Goal: Find contact information: Obtain details needed to contact an individual or organization

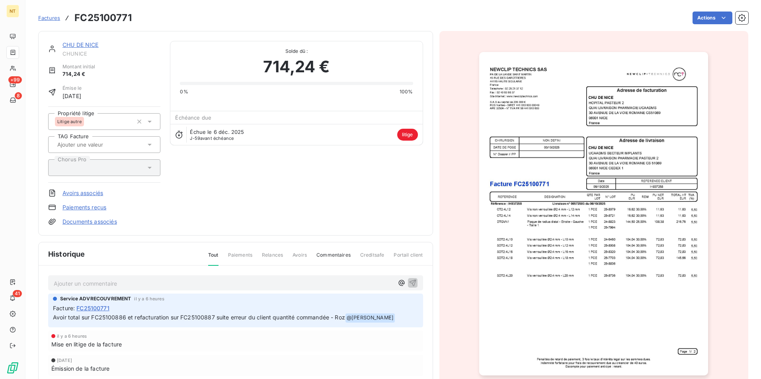
click at [46, 17] on span "Factures" at bounding box center [49, 18] width 22 height 6
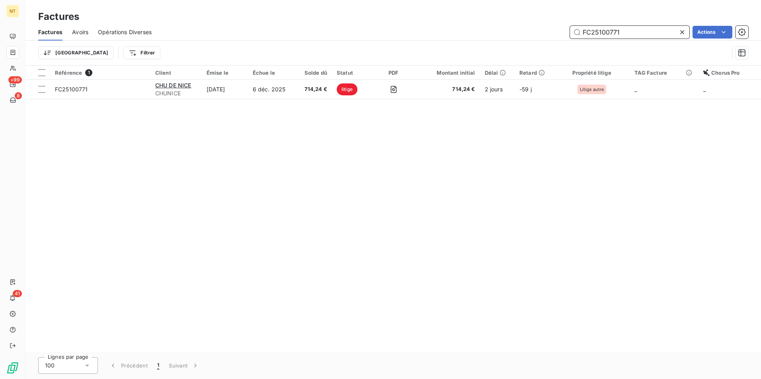
drag, startPoint x: 601, startPoint y: 32, endPoint x: 628, endPoint y: 33, distance: 27.5
click at [628, 33] on input "FC25100771" at bounding box center [629, 32] width 119 height 13
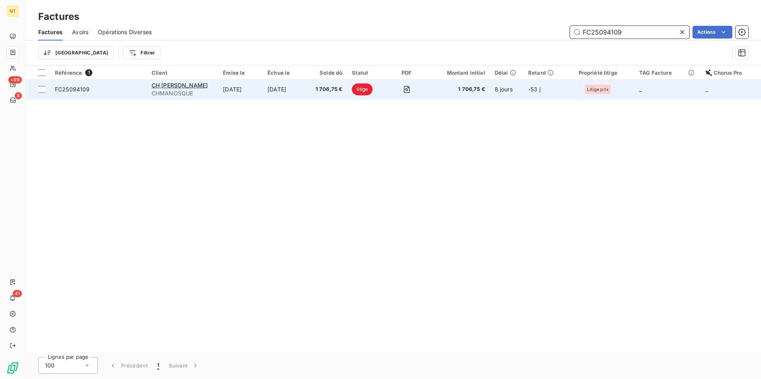
type input "FC25094109"
click at [291, 97] on td "[DATE]" at bounding box center [285, 89] width 45 height 19
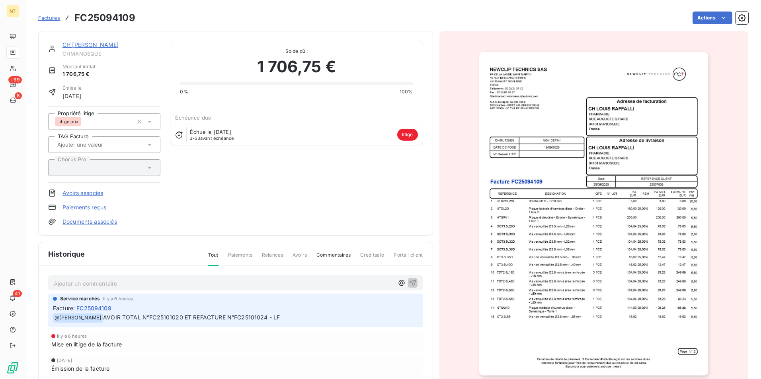
click at [50, 22] on div "Factures FC25094109" at bounding box center [86, 18] width 97 height 14
click at [51, 21] on span "Factures" at bounding box center [49, 18] width 22 height 6
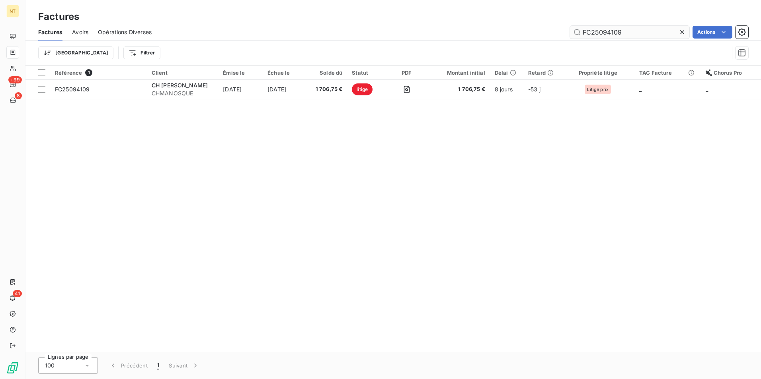
drag, startPoint x: 603, startPoint y: 32, endPoint x: 625, endPoint y: 32, distance: 22.3
click at [625, 32] on input "FC25094109" at bounding box center [629, 32] width 119 height 13
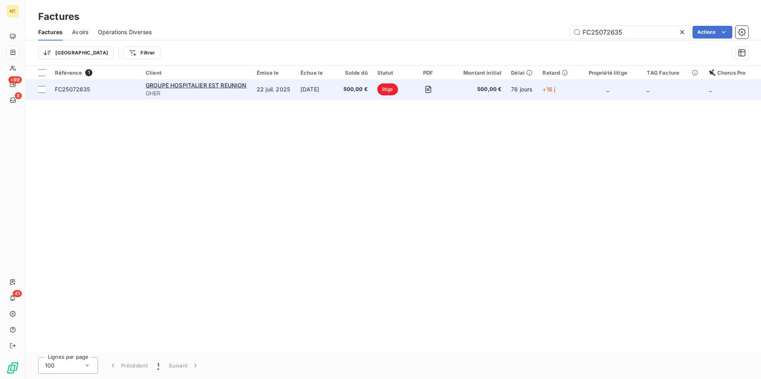
type input "FC25072635"
click at [338, 83] on td "[DATE]" at bounding box center [317, 89] width 42 height 19
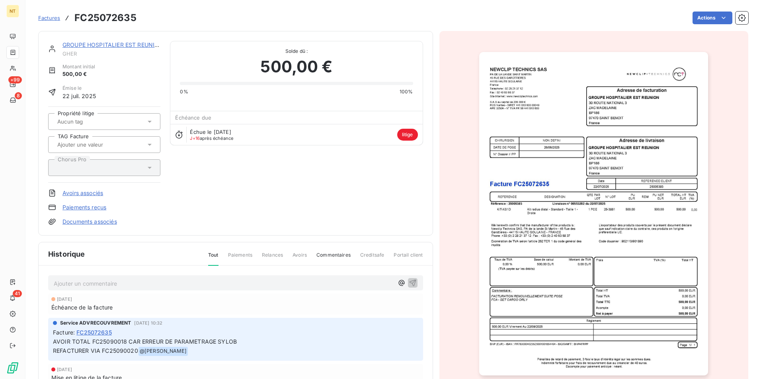
click at [57, 18] on span "Factures" at bounding box center [49, 18] width 22 height 6
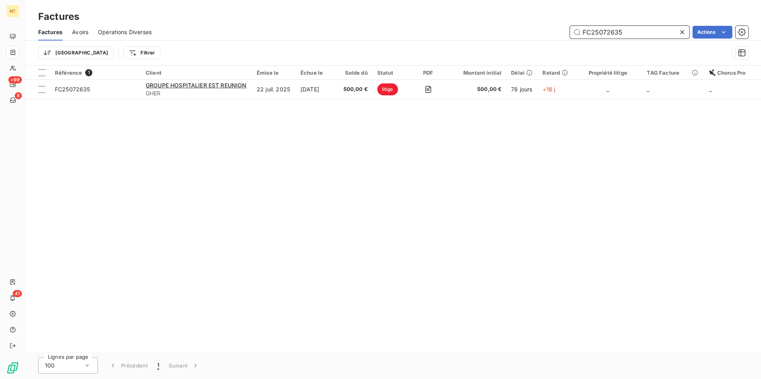
drag, startPoint x: 603, startPoint y: 31, endPoint x: 624, endPoint y: 33, distance: 21.1
click at [624, 33] on input "FC25072635" at bounding box center [629, 32] width 119 height 13
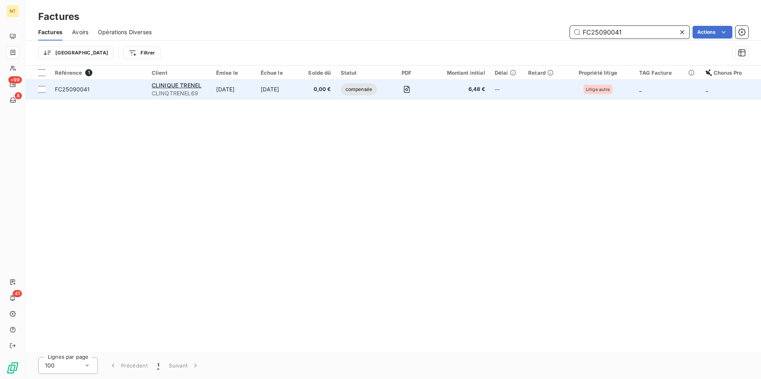
type input "FC25090041"
click at [315, 93] on span "0,00 €" at bounding box center [317, 90] width 25 height 8
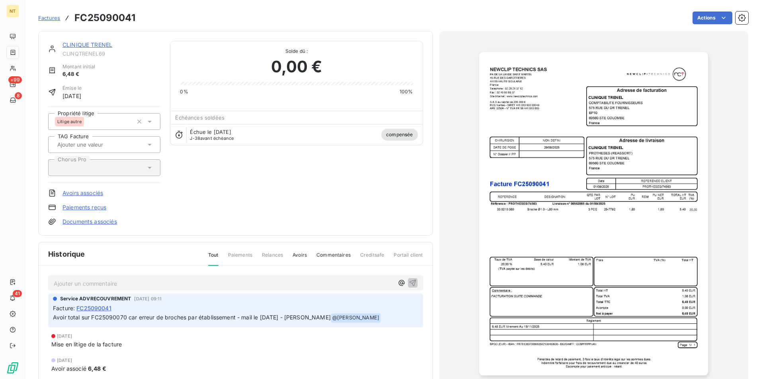
click at [47, 16] on span "Factures" at bounding box center [49, 18] width 22 height 6
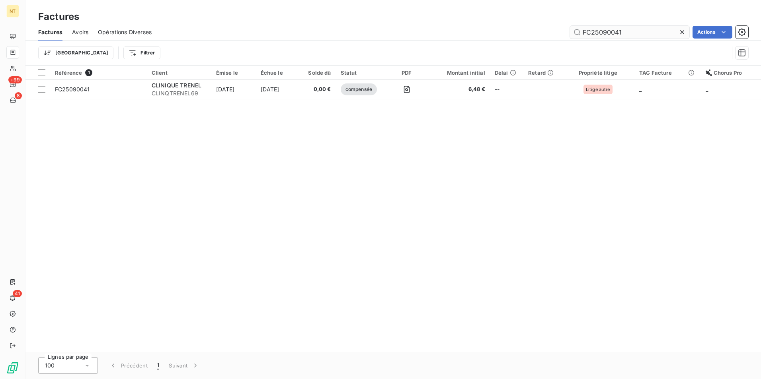
drag, startPoint x: 606, startPoint y: 31, endPoint x: 627, endPoint y: 33, distance: 21.2
click at [627, 33] on input "FC25090041" at bounding box center [629, 32] width 119 height 13
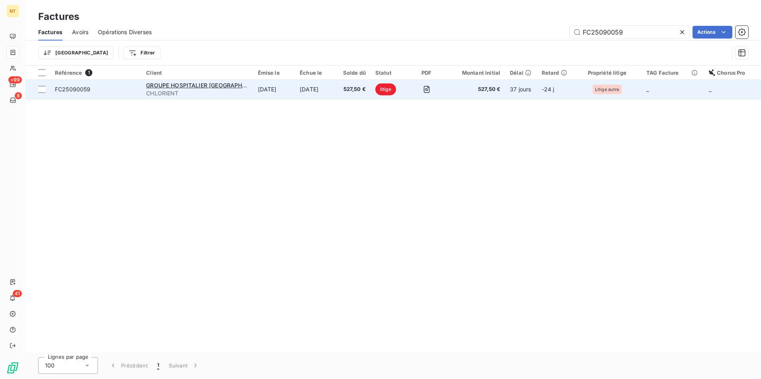
type input "FC25090059"
click at [348, 95] on td "527,50 €" at bounding box center [353, 89] width 33 height 19
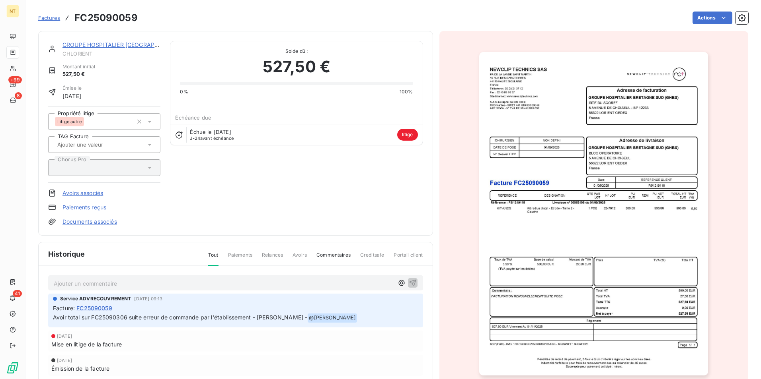
click at [52, 16] on span "Factures" at bounding box center [49, 18] width 22 height 6
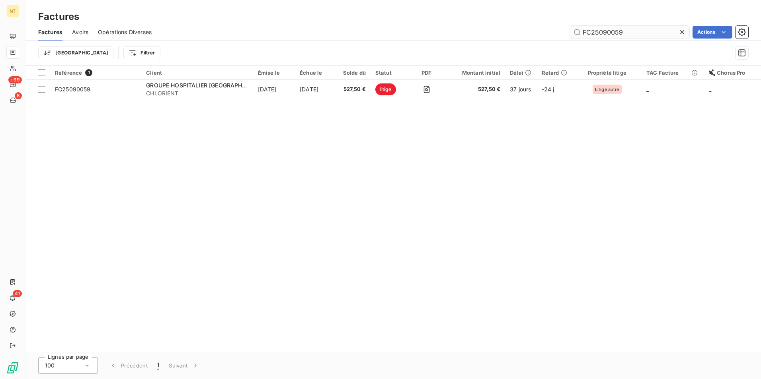
drag, startPoint x: 602, startPoint y: 31, endPoint x: 634, endPoint y: 31, distance: 31.8
click at [634, 31] on input "FC25090059" at bounding box center [629, 32] width 119 height 13
drag, startPoint x: 602, startPoint y: 31, endPoint x: 623, endPoint y: 31, distance: 21.1
click at [623, 31] on input "FC25082804" at bounding box center [629, 32] width 119 height 13
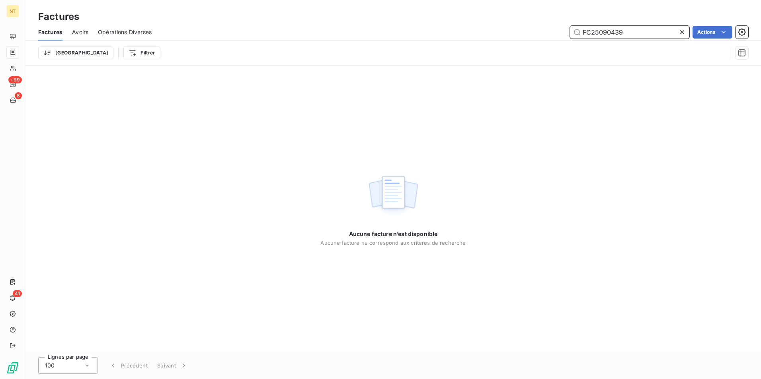
click at [610, 33] on input "FC25090439" at bounding box center [629, 32] width 119 height 13
click at [621, 32] on input "FC250901439" at bounding box center [629, 32] width 119 height 13
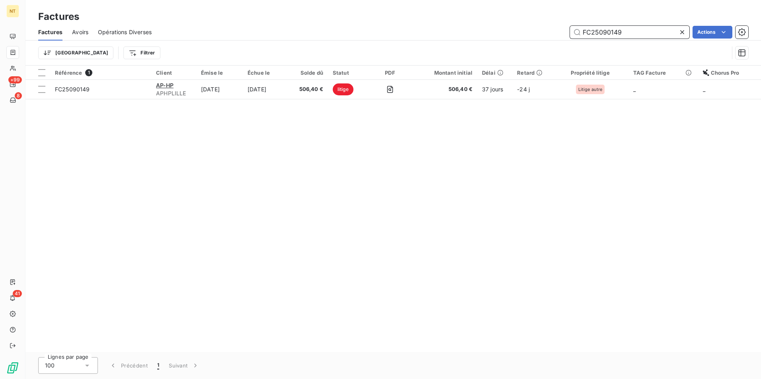
drag, startPoint x: 610, startPoint y: 31, endPoint x: 627, endPoint y: 33, distance: 16.8
click at [627, 33] on input "FC25090149" at bounding box center [629, 32] width 119 height 13
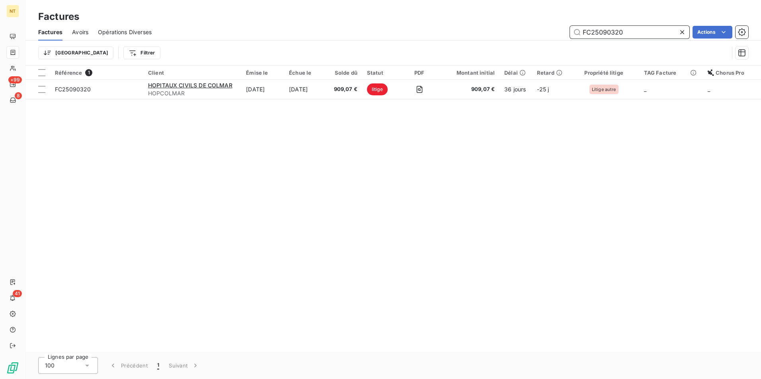
drag, startPoint x: 602, startPoint y: 33, endPoint x: 624, endPoint y: 33, distance: 21.9
click at [624, 33] on input "FC25090320" at bounding box center [629, 32] width 119 height 13
drag, startPoint x: 602, startPoint y: 32, endPoint x: 626, endPoint y: 32, distance: 24.3
click at [626, 32] on input "FC25082610" at bounding box center [629, 32] width 119 height 13
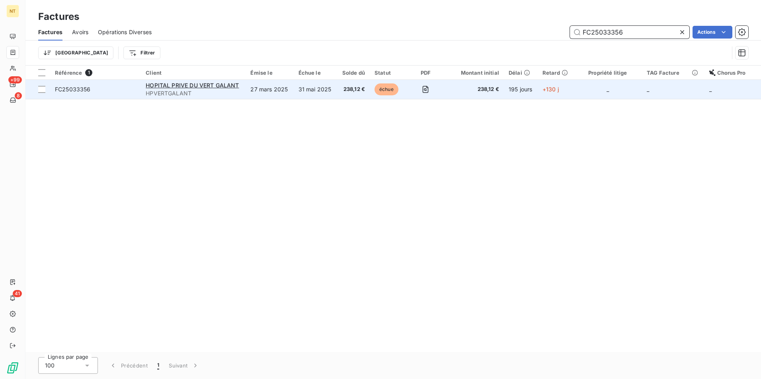
type input "FC25033356"
click at [342, 93] on span "238,12 €" at bounding box center [352, 90] width 23 height 8
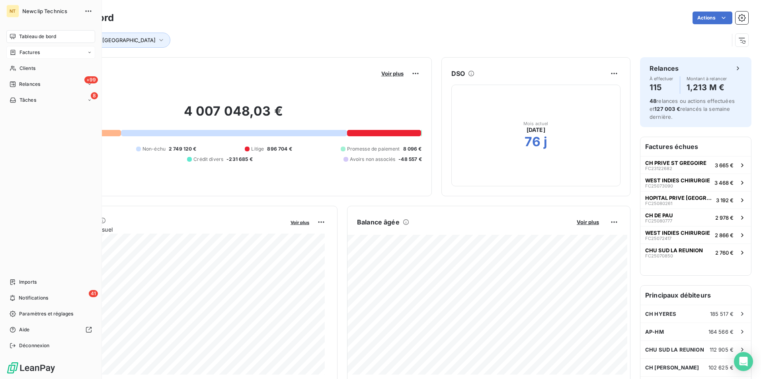
click at [48, 54] on div "Factures" at bounding box center [50, 52] width 89 height 13
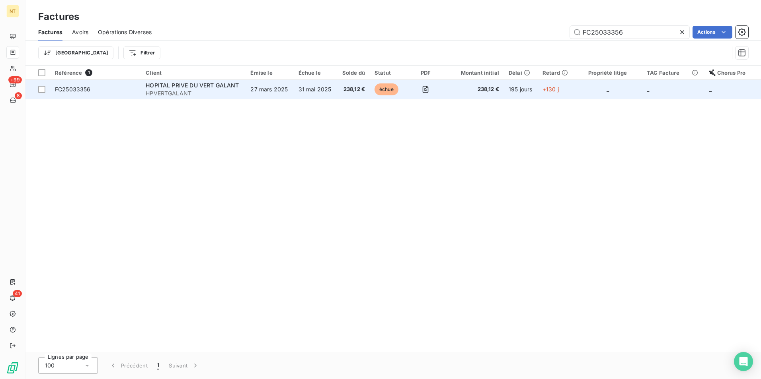
click at [215, 95] on span "HPVERTGALANT" at bounding box center [193, 93] width 95 height 8
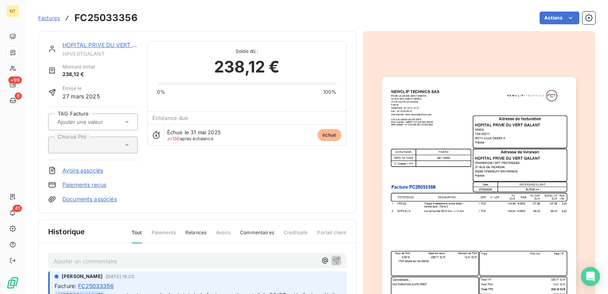
click at [82, 45] on link "HOPITAL PRIVE DU VERT GALANT" at bounding box center [108, 44] width 93 height 7
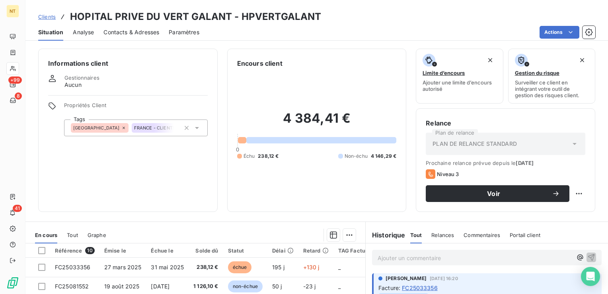
click at [130, 36] on div "Contacts & Adresses" at bounding box center [131, 32] width 56 height 17
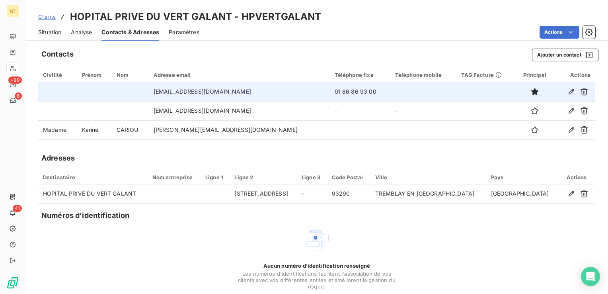
drag, startPoint x: 161, startPoint y: 91, endPoint x: 271, endPoint y: 91, distance: 109.8
click at [271, 91] on td "frontoffice.fournisseurs@ramsaysante.fr" at bounding box center [239, 91] width 181 height 19
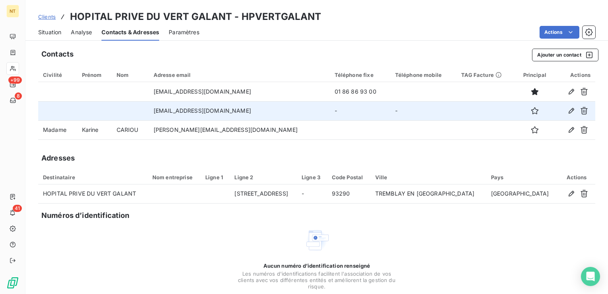
copy td "frontoffice.fournisseurs@ramsaysante.fr"
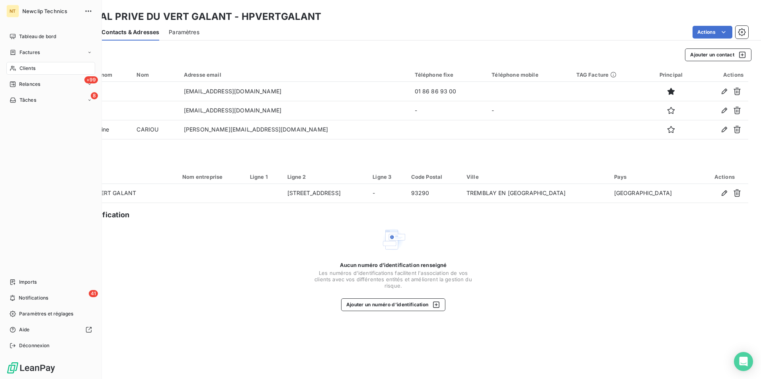
click at [44, 93] on nav "Tableau de bord Factures Clients +99 Relances 8 Tâches" at bounding box center [50, 68] width 89 height 76
click at [46, 91] on nav "Tableau de bord Factures Clients +99 Relances 8 Tâches" at bounding box center [50, 68] width 89 height 76
click at [46, 85] on div "+99 Relances" at bounding box center [50, 84] width 89 height 13
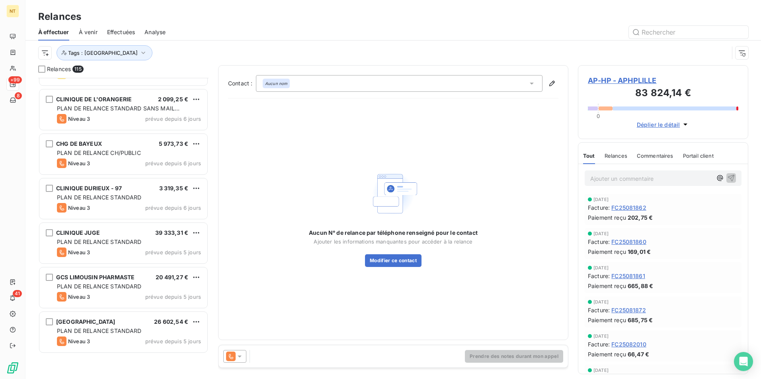
scroll to position [4256, 0]
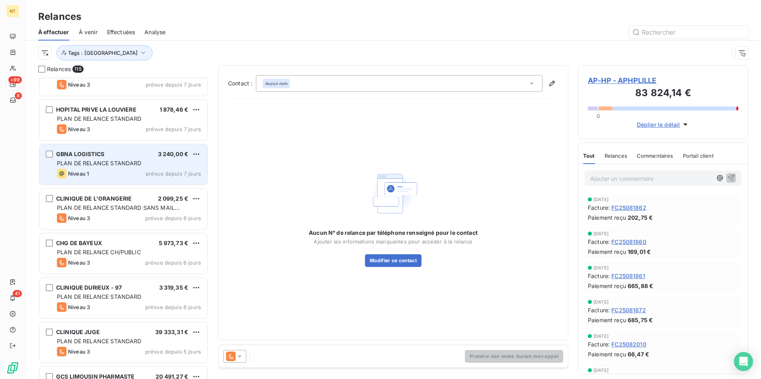
click at [107, 169] on div "GBNA LOGISTICS 3 240,00 € PLAN DE RELANCE STANDARD Niveau 1 prévue depuis 7 jou…" at bounding box center [123, 164] width 168 height 41
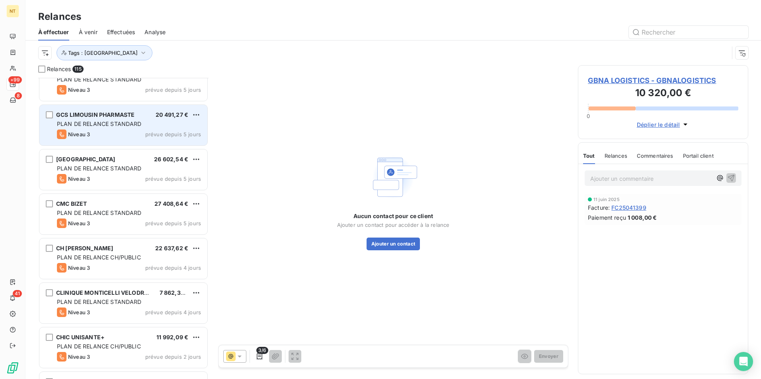
scroll to position [4614, 0]
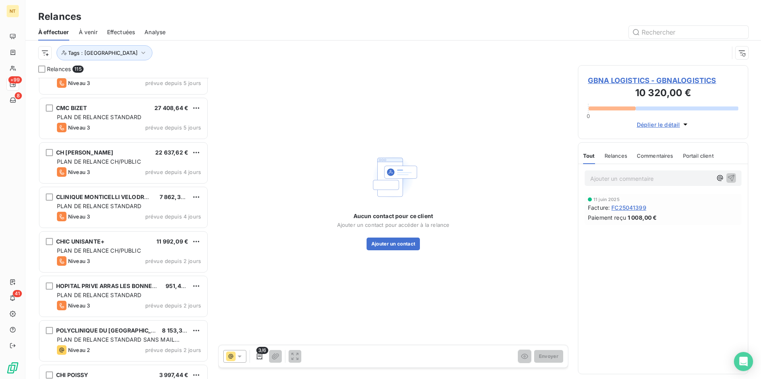
click at [642, 77] on span "GBNA LOGISTICS - GBNALOGISTICS" at bounding box center [662, 80] width 150 height 11
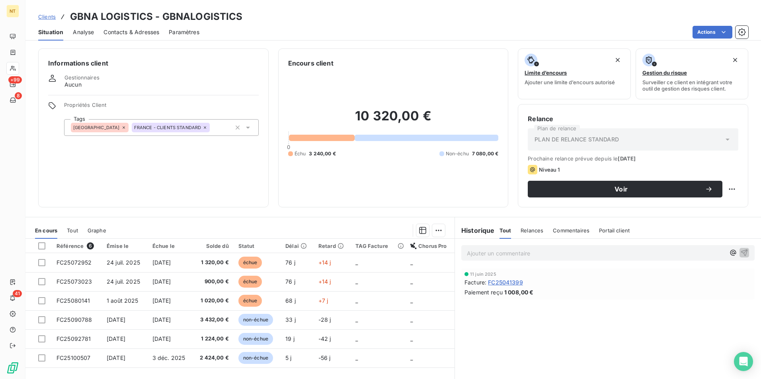
click at [135, 30] on span "Contacts & Adresses" at bounding box center [131, 32] width 56 height 8
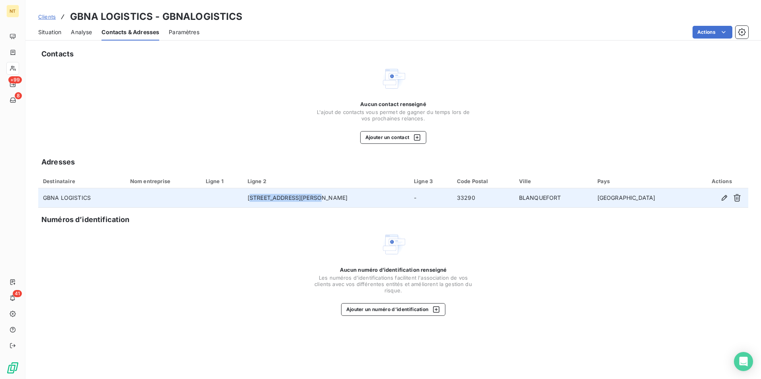
drag, startPoint x: 352, startPoint y: 198, endPoint x: 282, endPoint y: 198, distance: 69.6
click at [282, 198] on td "12 RUE RENEE DESCARTES" at bounding box center [326, 198] width 166 height 19
drag, startPoint x: 282, startPoint y: 198, endPoint x: 353, endPoint y: 195, distance: 70.9
click at [353, 195] on td "12 RUE RENEE DESCARTES" at bounding box center [326, 198] width 166 height 19
click at [328, 198] on td "12 RUE RENEE DESCARTES" at bounding box center [326, 198] width 166 height 19
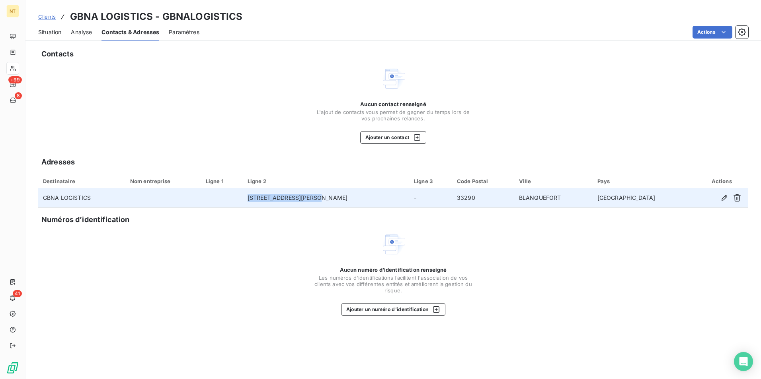
drag, startPoint x: 281, startPoint y: 198, endPoint x: 354, endPoint y: 200, distance: 73.6
click at [354, 200] on td "12 RUE RENEE DESCARTES" at bounding box center [326, 198] width 166 height 19
copy td "12 RUE RENEE DESCARTES"
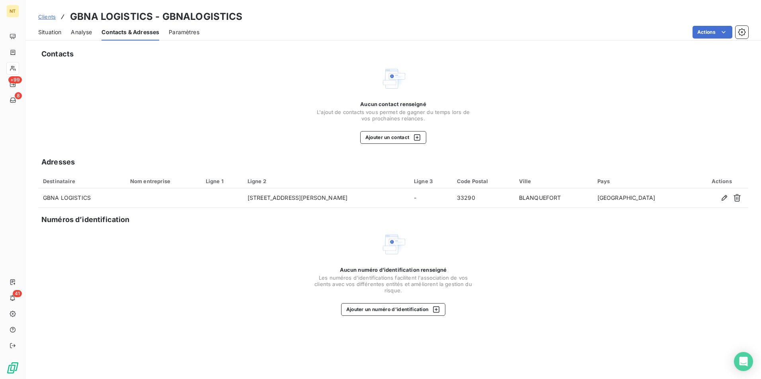
click at [256, 253] on div "Aucun numéro d’identification renseigné Les numéros d'identifications faciliten…" at bounding box center [393, 274] width 710 height 84
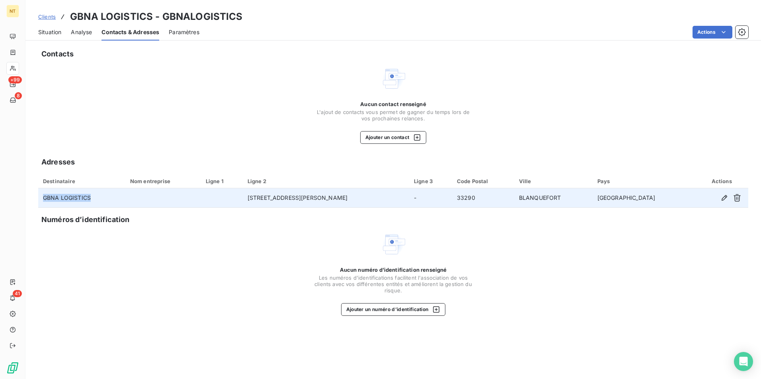
drag, startPoint x: 44, startPoint y: 197, endPoint x: 93, endPoint y: 202, distance: 49.2
click at [93, 202] on td "GBNA LOGISTICS" at bounding box center [81, 198] width 87 height 19
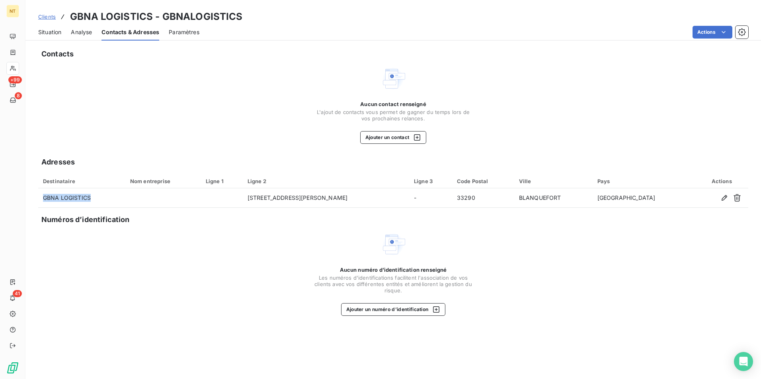
copy td "GBNA LOGISTICS"
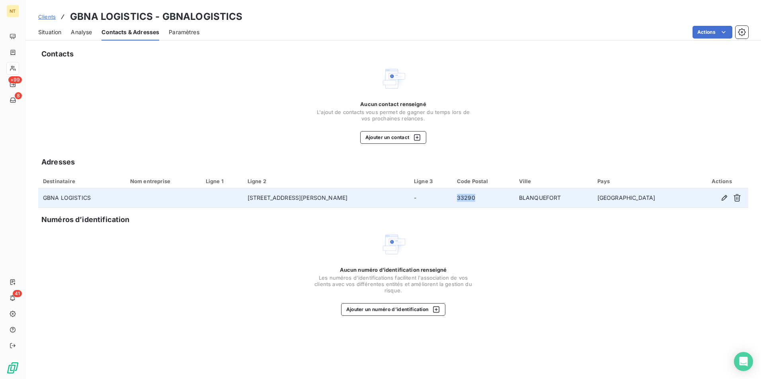
drag, startPoint x: 477, startPoint y: 197, endPoint x: 501, endPoint y: 196, distance: 24.3
click at [501, 196] on td "33290" at bounding box center [483, 198] width 62 height 19
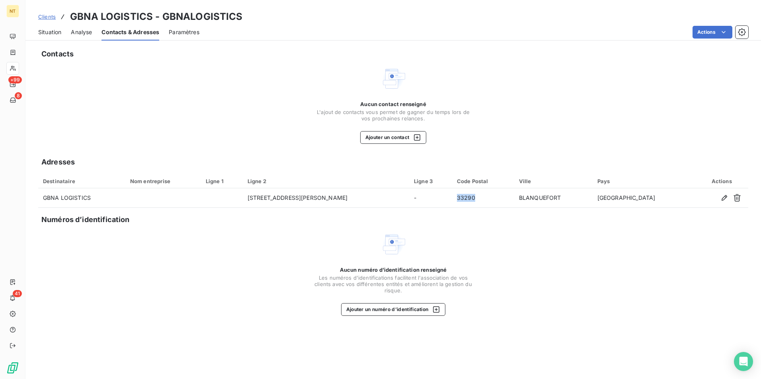
copy td "33290"
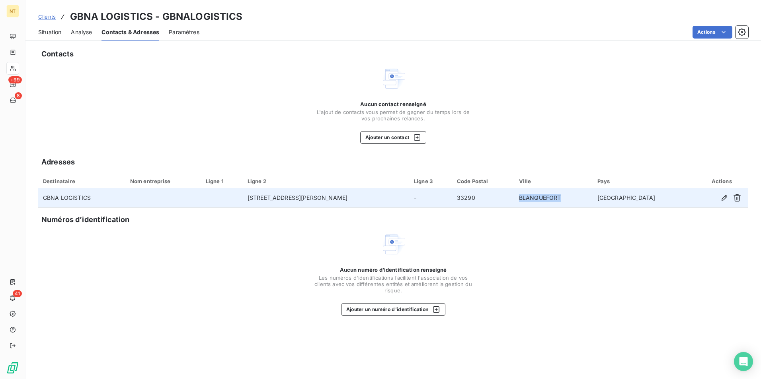
drag, startPoint x: 550, startPoint y: 199, endPoint x: 593, endPoint y: 204, distance: 42.9
click at [592, 204] on td "BLANQUEFORT" at bounding box center [553, 198] width 78 height 19
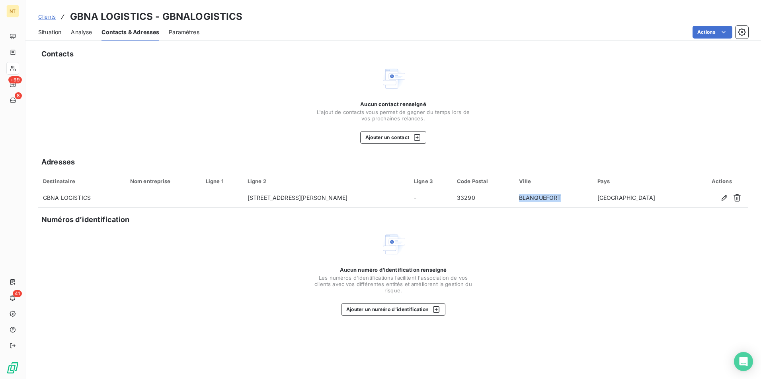
copy td "BLANQUEFORT"
